Goal: Task Accomplishment & Management: Use online tool/utility

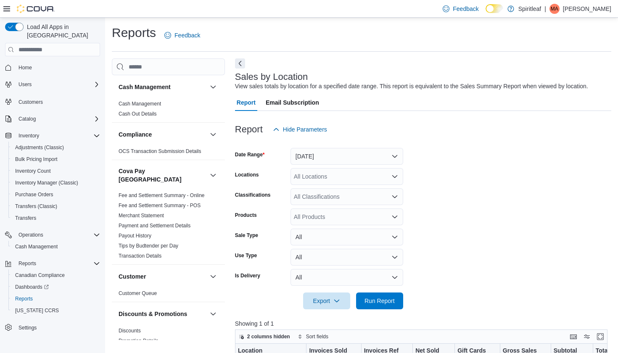
scroll to position [604, 0]
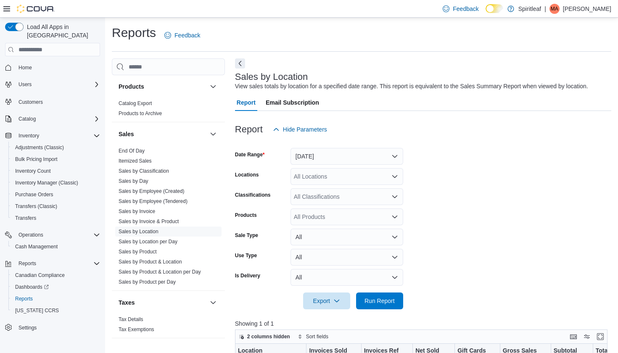
click at [374, 156] on button "Yesterday" at bounding box center [347, 156] width 113 height 17
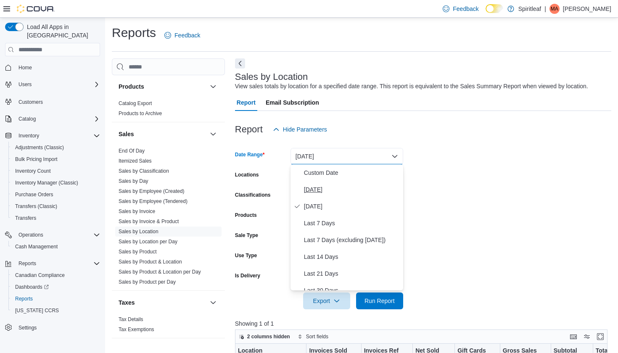
click at [320, 190] on span "Today" at bounding box center [352, 190] width 96 height 10
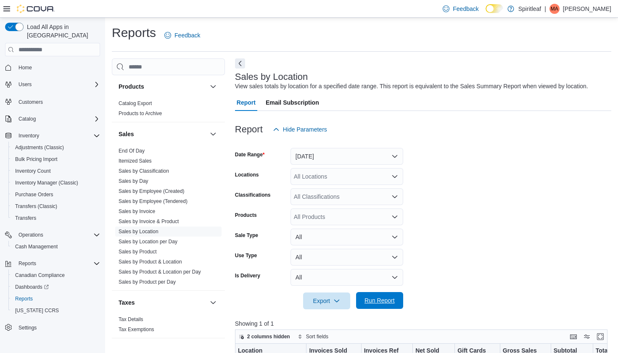
click at [386, 305] on span "Run Report" at bounding box center [380, 301] width 30 height 8
